Goal: Book appointment/travel/reservation

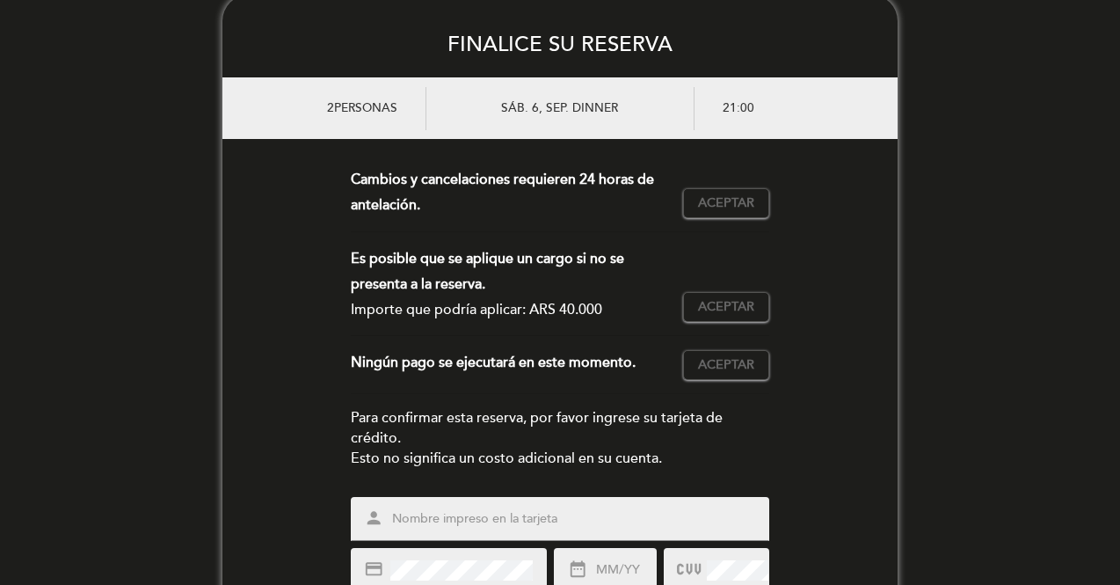
scroll to position [31, 0]
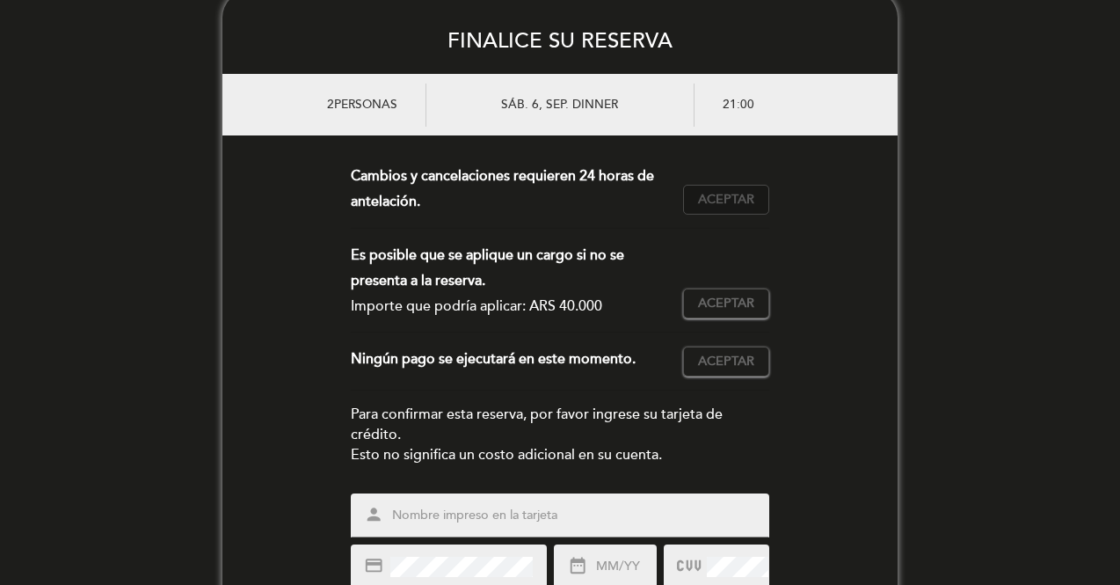
click at [735, 201] on span "Aceptar" at bounding box center [726, 200] width 56 height 18
click at [724, 312] on button "Aceptar Aceptado" at bounding box center [726, 303] width 86 height 30
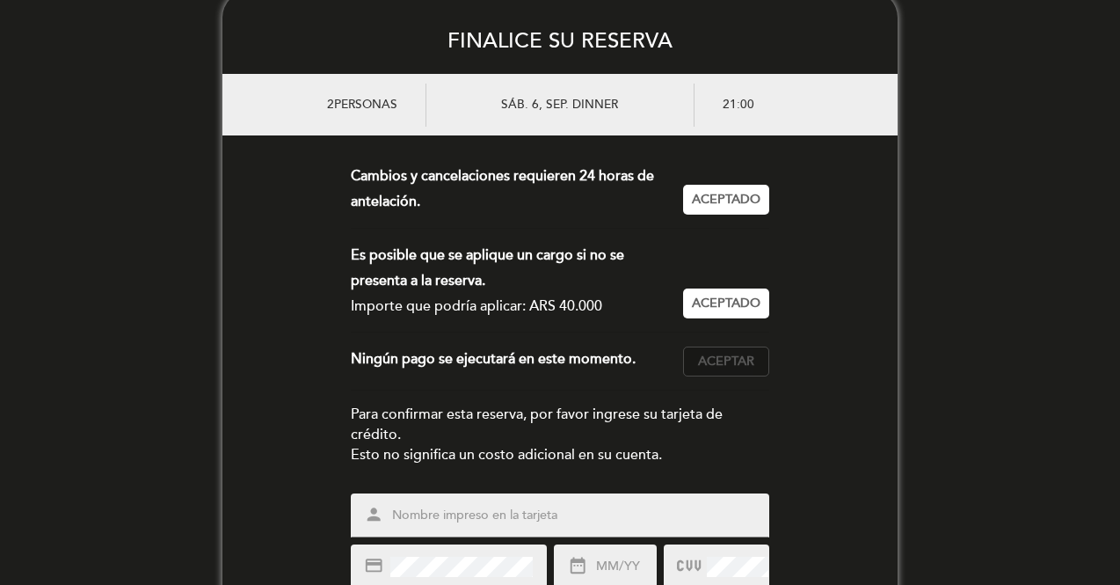
click at [728, 362] on span "Aceptar" at bounding box center [726, 362] width 56 height 18
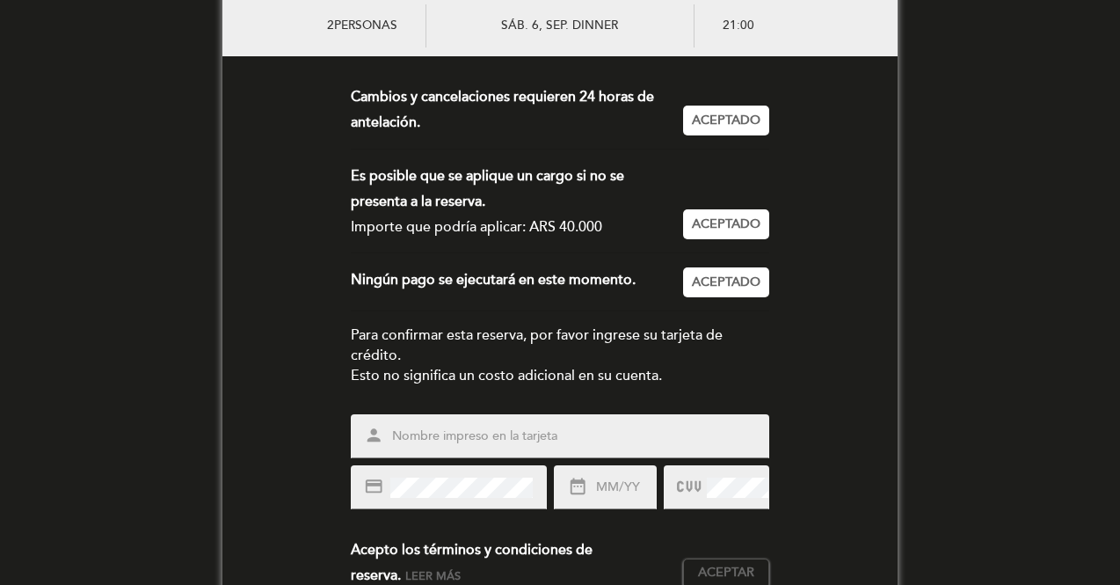
scroll to position [113, 0]
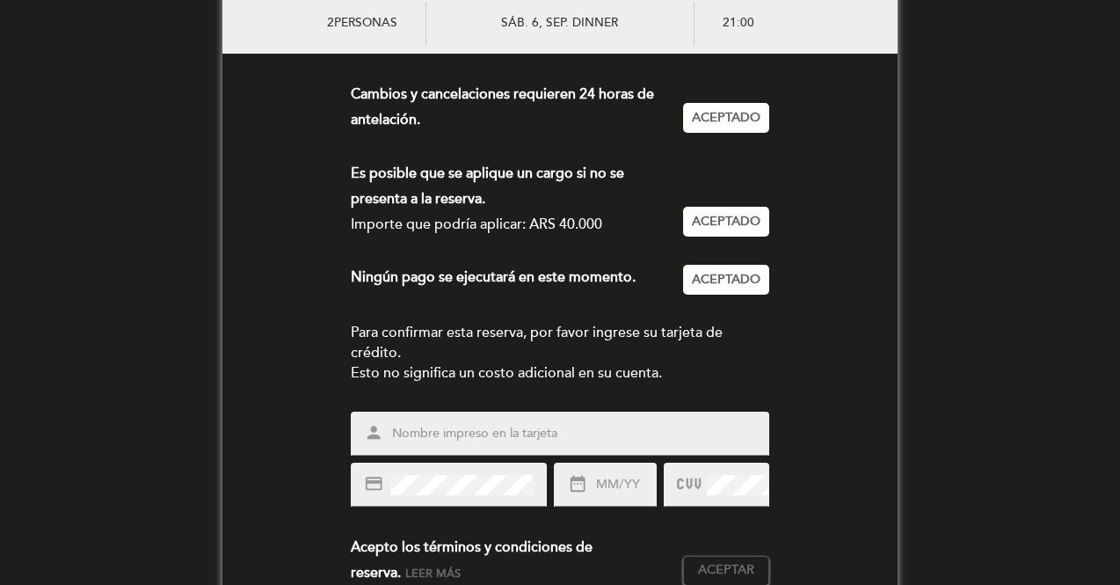
click at [621, 420] on div "person" at bounding box center [560, 433] width 418 height 44
click at [621, 430] on input "text" at bounding box center [581, 434] width 382 height 20
type input "[PERSON_NAME]"
click at [628, 484] on input "text" at bounding box center [625, 485] width 62 height 20
type input "07/29"
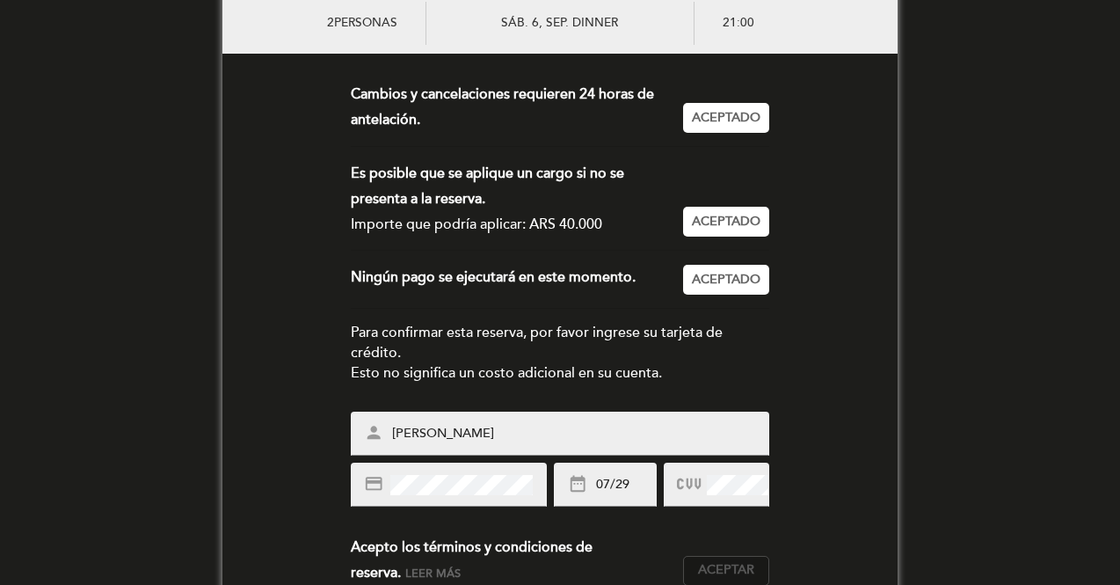
click at [742, 558] on button "Aceptar Aceptado" at bounding box center [726, 571] width 86 height 30
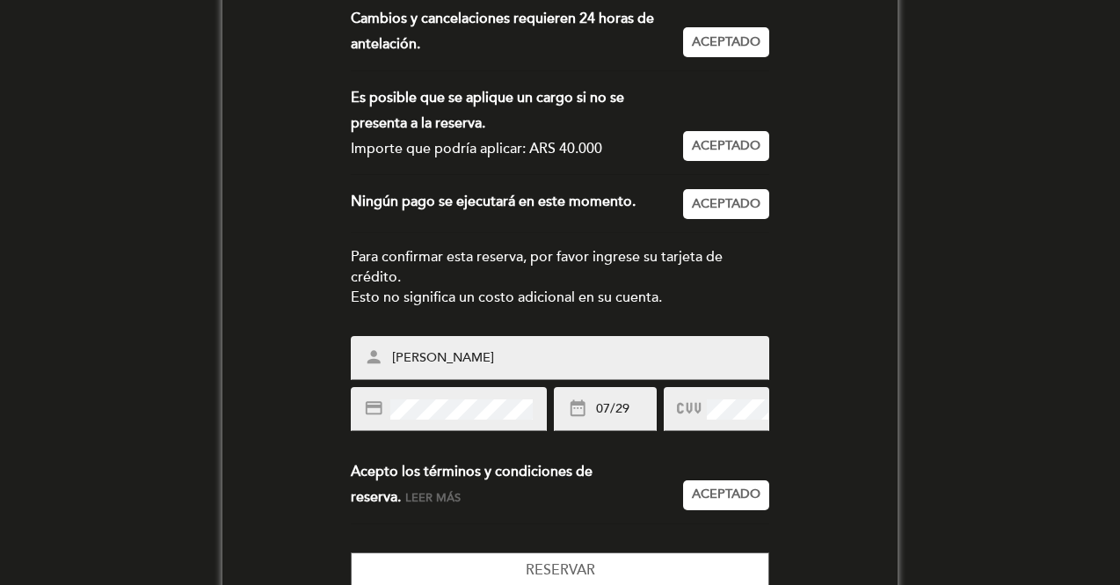
scroll to position [190, 0]
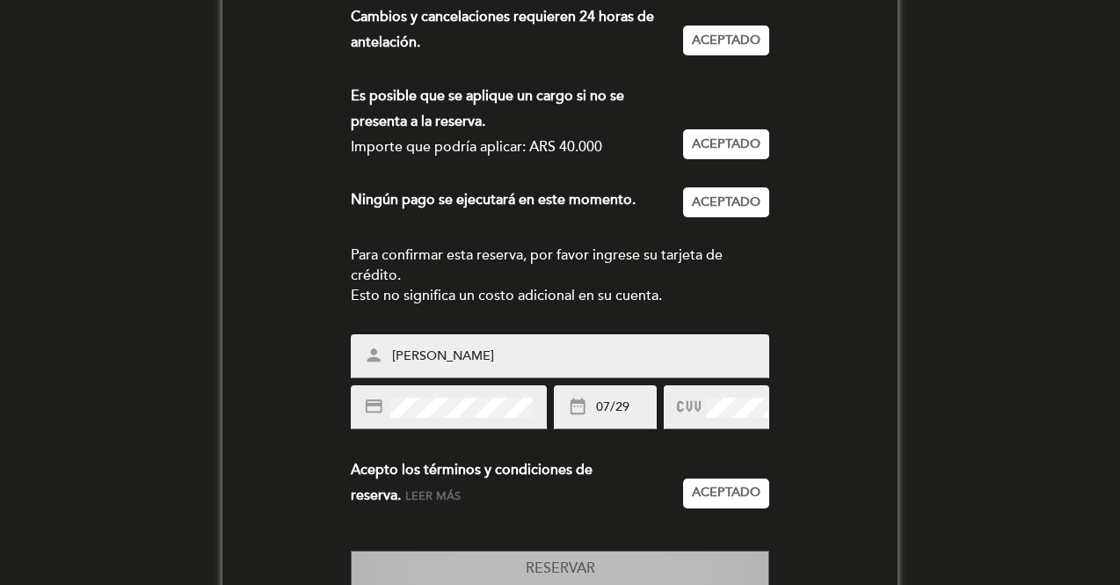
click at [621, 553] on button "Reservar" at bounding box center [560, 568] width 418 height 36
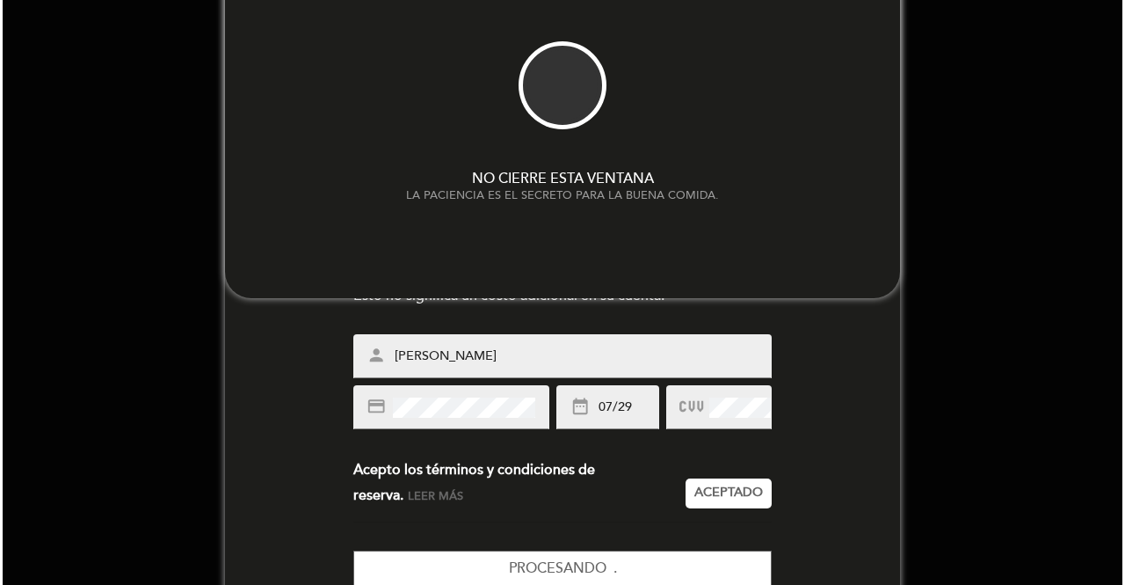
scroll to position [0, 0]
